Goal: Task Accomplishment & Management: Use online tool/utility

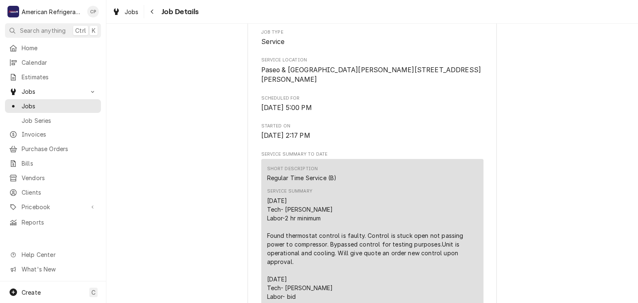
scroll to position [296, 0]
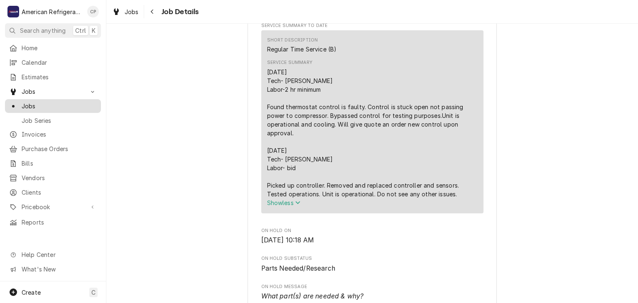
click at [82, 103] on span "Jobs" at bounding box center [59, 106] width 75 height 9
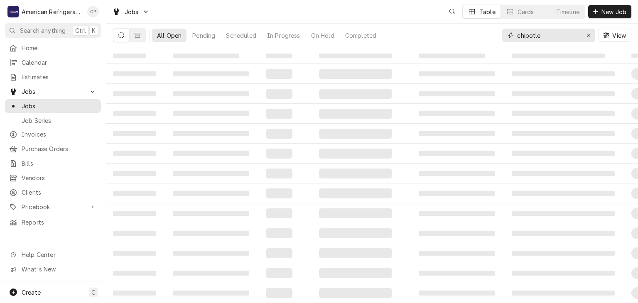
click at [548, 39] on input "chipotle" at bounding box center [548, 35] width 62 height 13
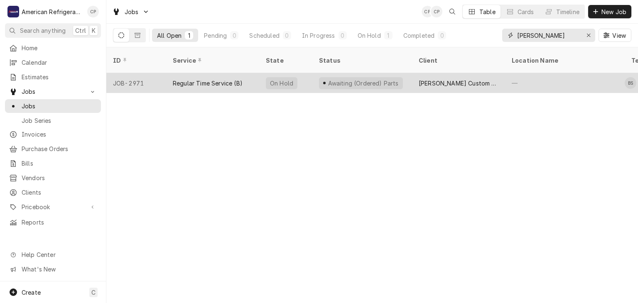
type input "[PERSON_NAME]"
click at [199, 79] on div "Regular Time Service (B)" at bounding box center [208, 83] width 70 height 9
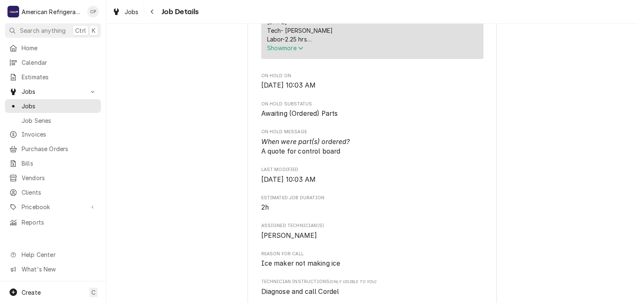
scroll to position [324, 0]
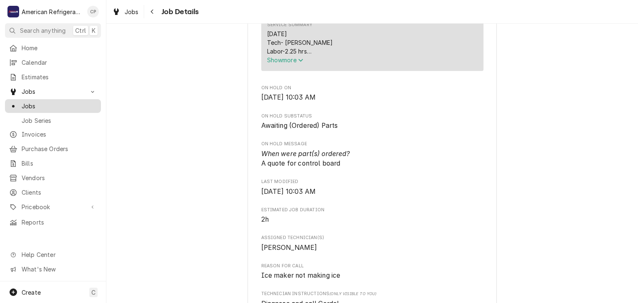
click at [63, 105] on span "Jobs" at bounding box center [59, 106] width 75 height 9
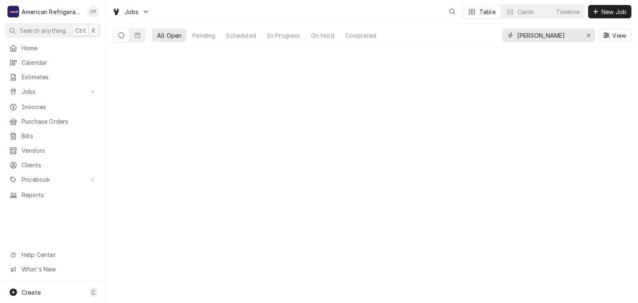
click at [535, 35] on input "[PERSON_NAME]" at bounding box center [548, 35] width 62 height 13
click at [536, 35] on input "[PERSON_NAME]" at bounding box center [548, 35] width 62 height 13
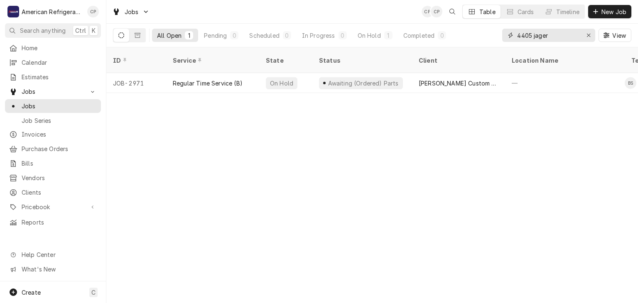
type input "4405 jager"
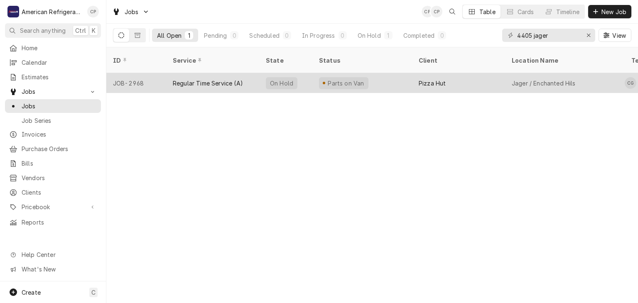
click at [235, 73] on div "Regular Time Service (A)" at bounding box center [212, 83] width 93 height 20
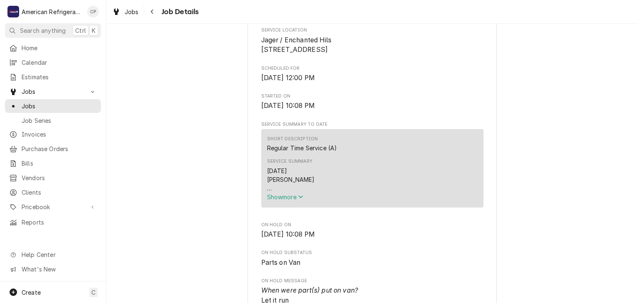
scroll to position [204, 0]
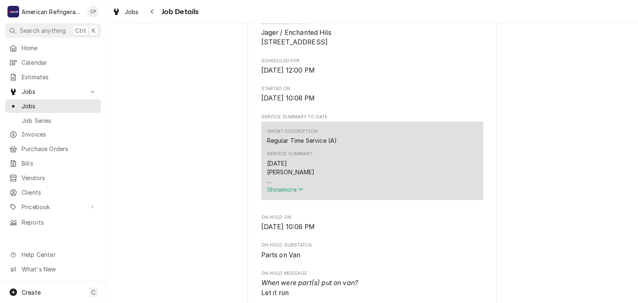
click at [276, 193] on span "Show more" at bounding box center [285, 189] width 37 height 7
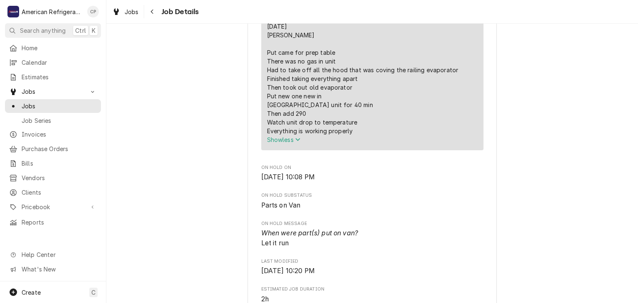
scroll to position [237, 0]
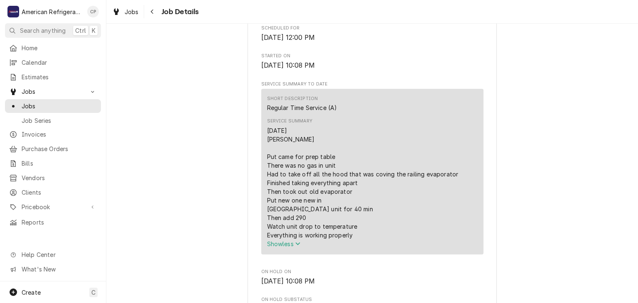
click at [203, 191] on div "Parts on Van Pizza Hut Jager / Enchanted Hils / [STREET_ADDRESS][PERSON_NAME] O…" at bounding box center [371, 301] width 531 height 1013
